Goal: Navigation & Orientation: Go to known website

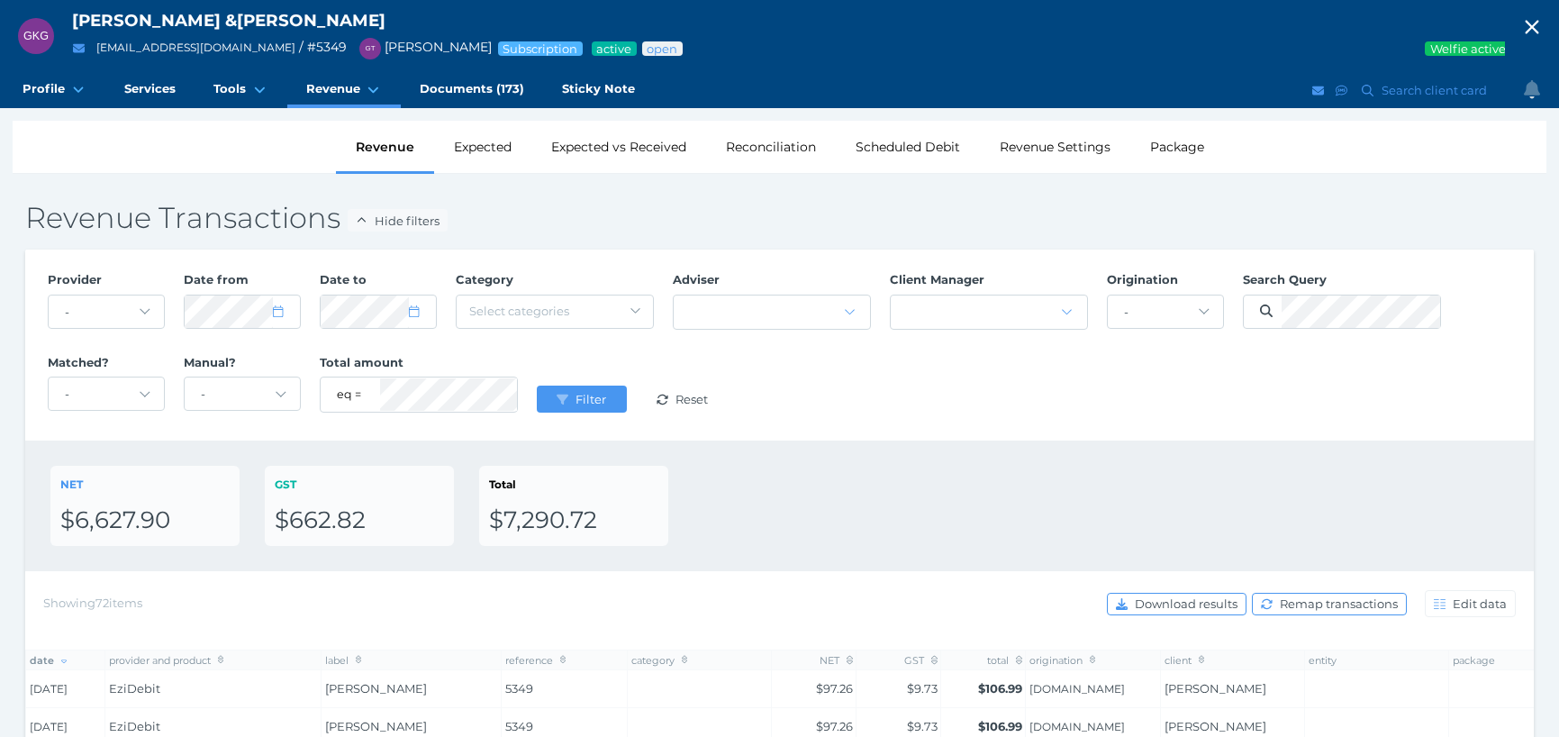
select select "25"
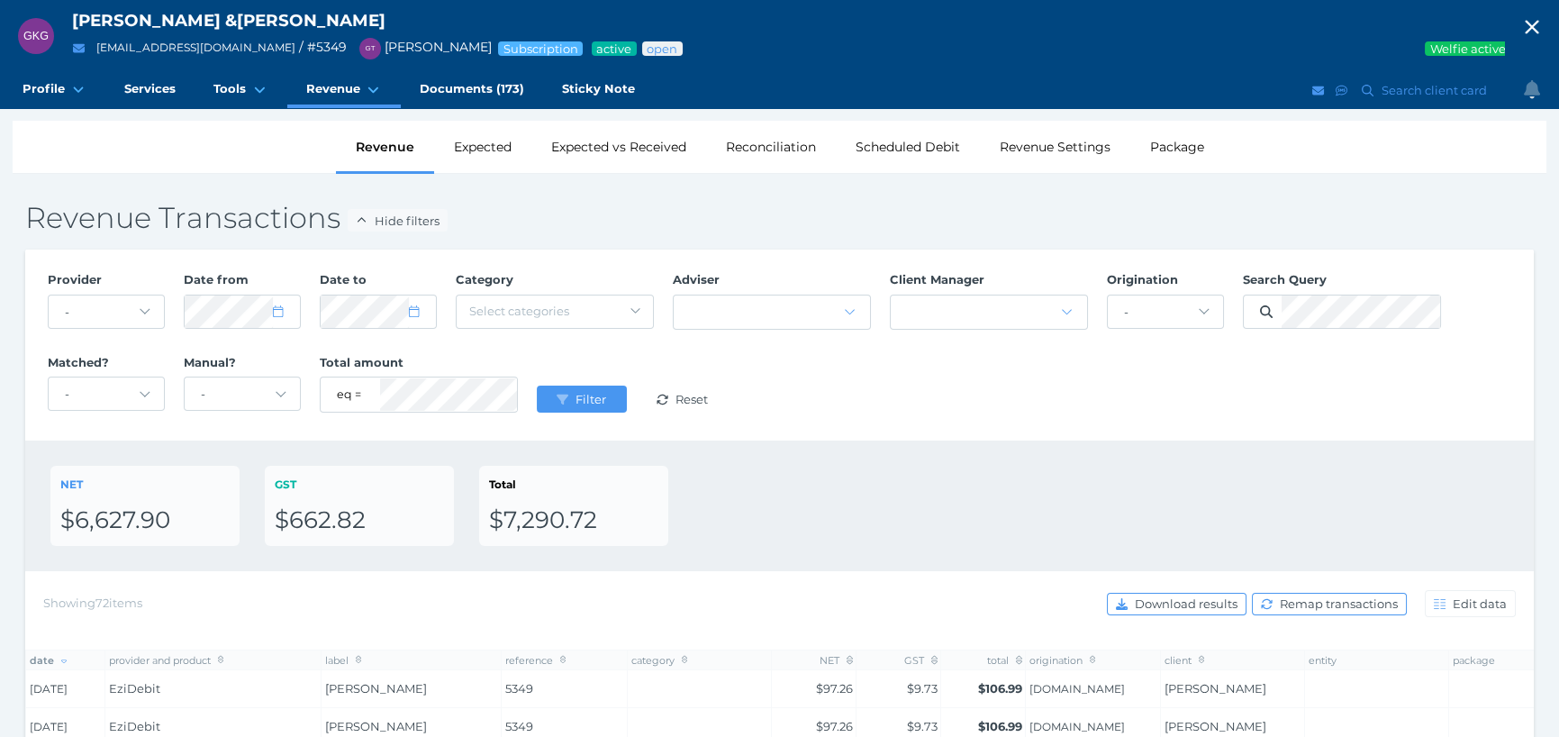
click at [1543, 26] on icon "button" at bounding box center [1532, 27] width 22 height 27
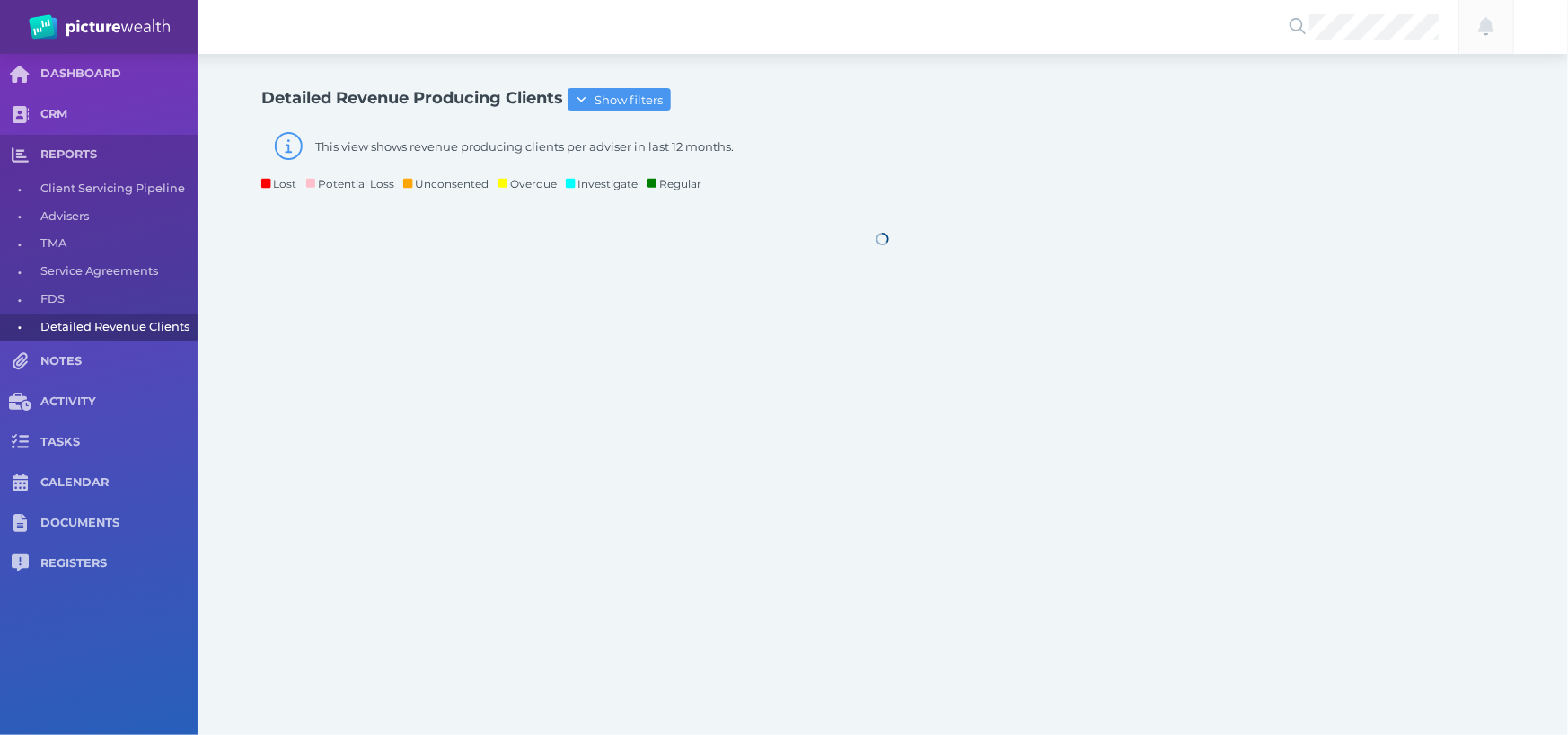
select select "25"
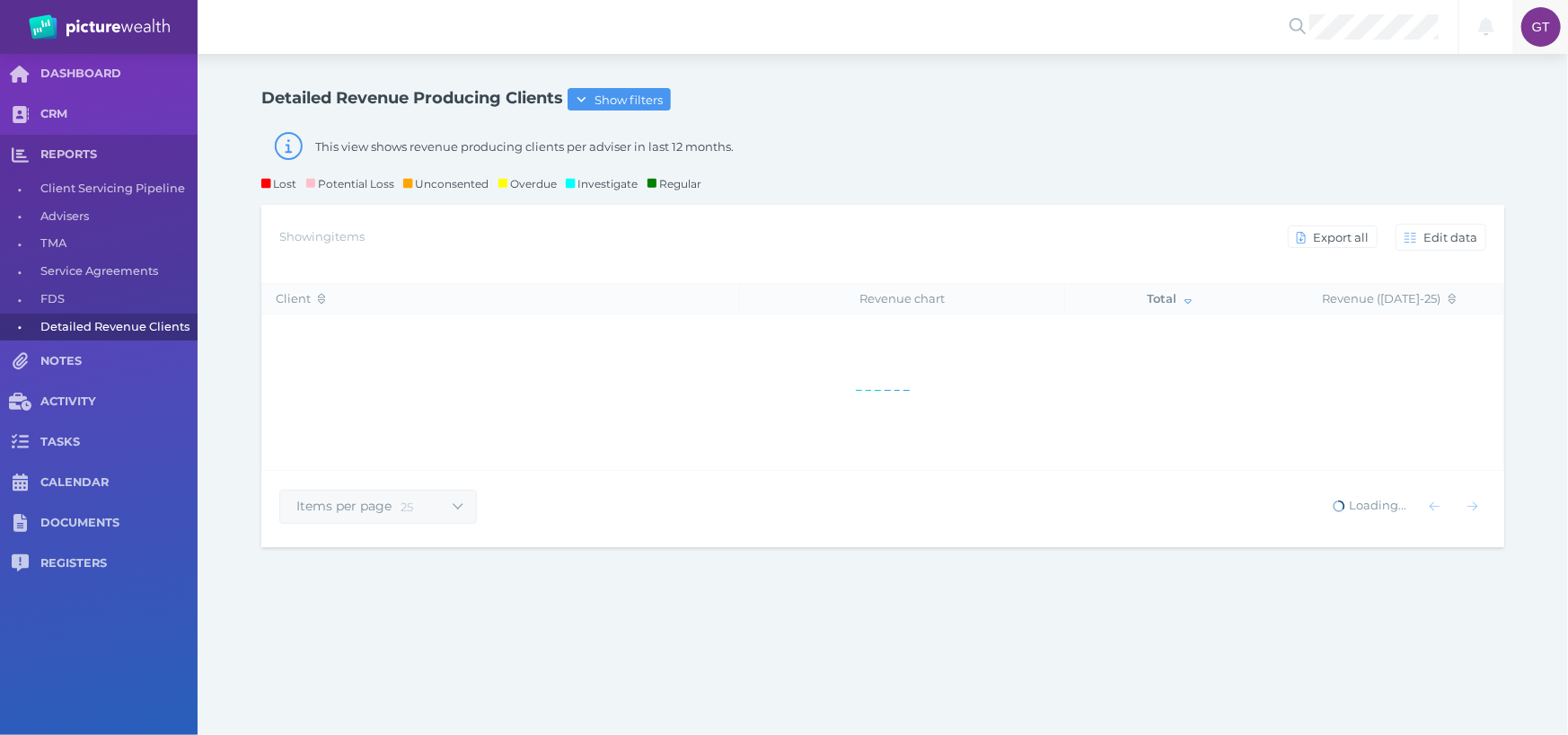
click at [1544, 39] on span "GT" at bounding box center [1541, 27] width 40 height 40
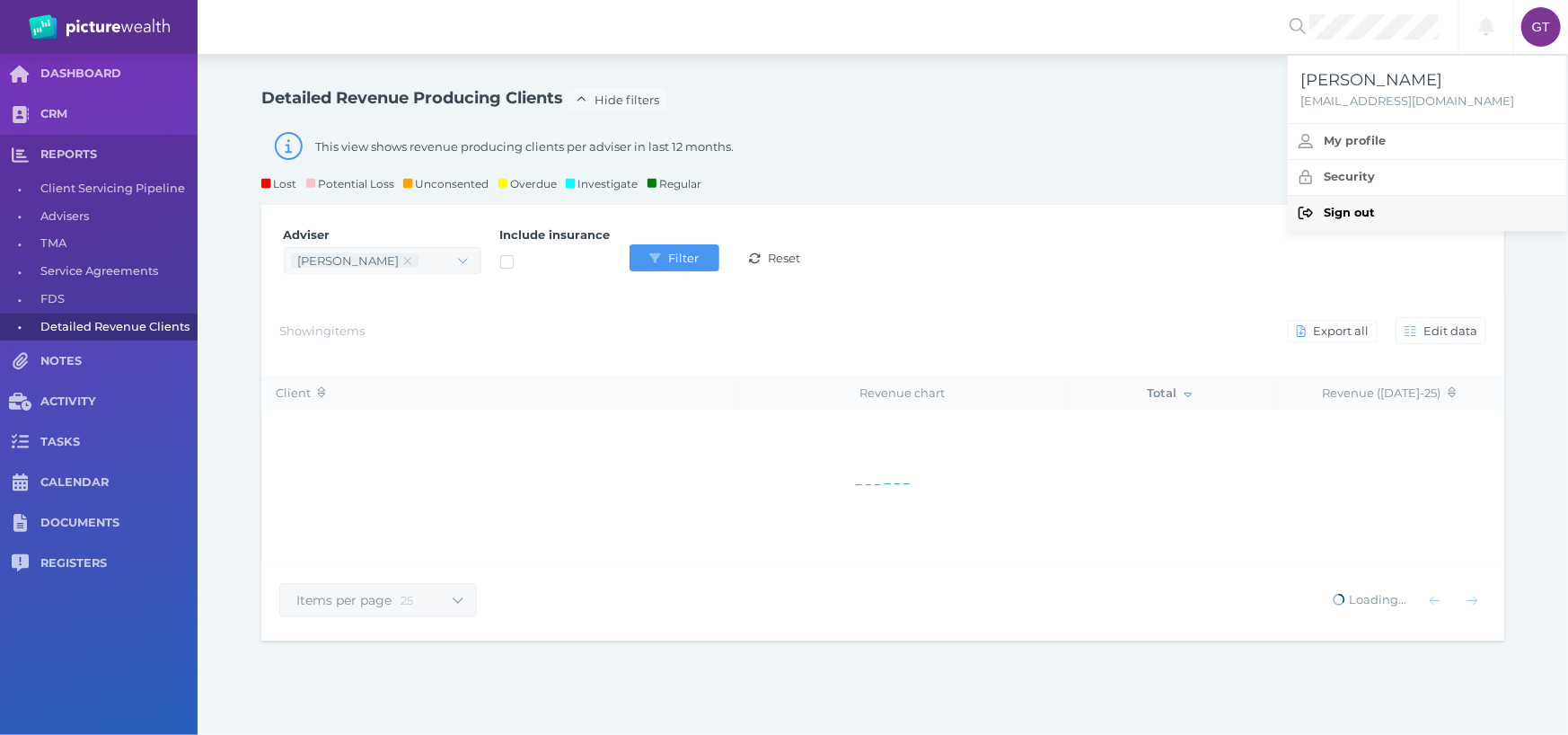
click at [1330, 212] on span "Sign out" at bounding box center [1349, 212] width 51 height 14
